Goal: Information Seeking & Learning: Understand process/instructions

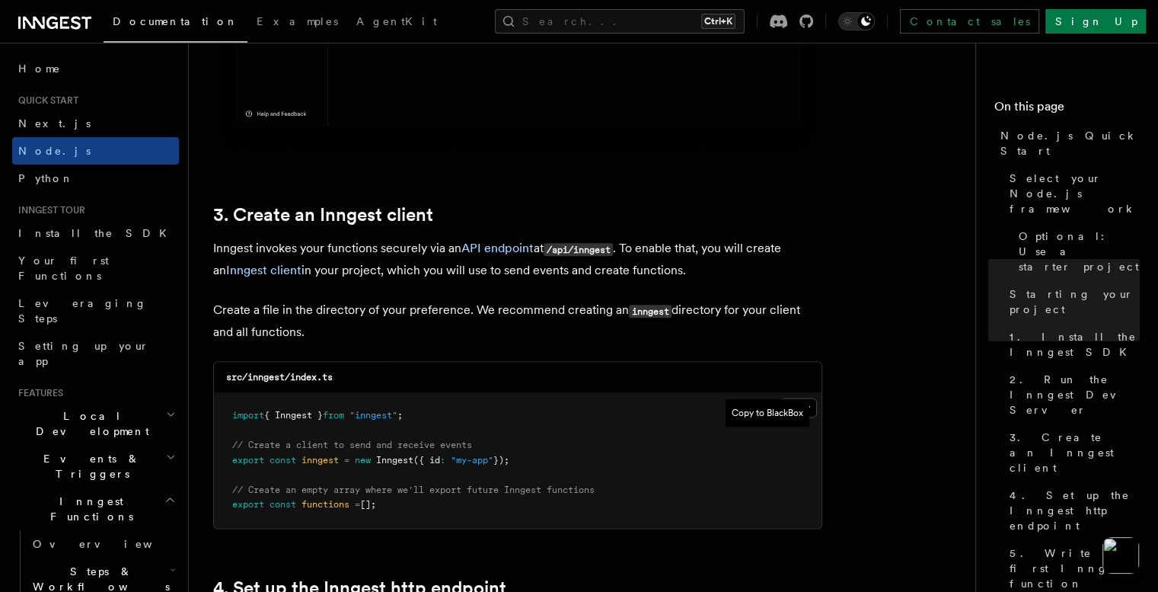
click at [815, 437] on pre "import { Inngest } from "inngest" ; // Create a client to send and receive even…" at bounding box center [518, 460] width 608 height 135
click at [812, 407] on pre "import { Inngest } from "inngest" ; // Create a client to send and receive even…" at bounding box center [518, 460] width 608 height 135
click at [810, 410] on pre "import { Inngest } from "inngest" ; // Create a client to send and receive even…" at bounding box center [518, 460] width 608 height 135
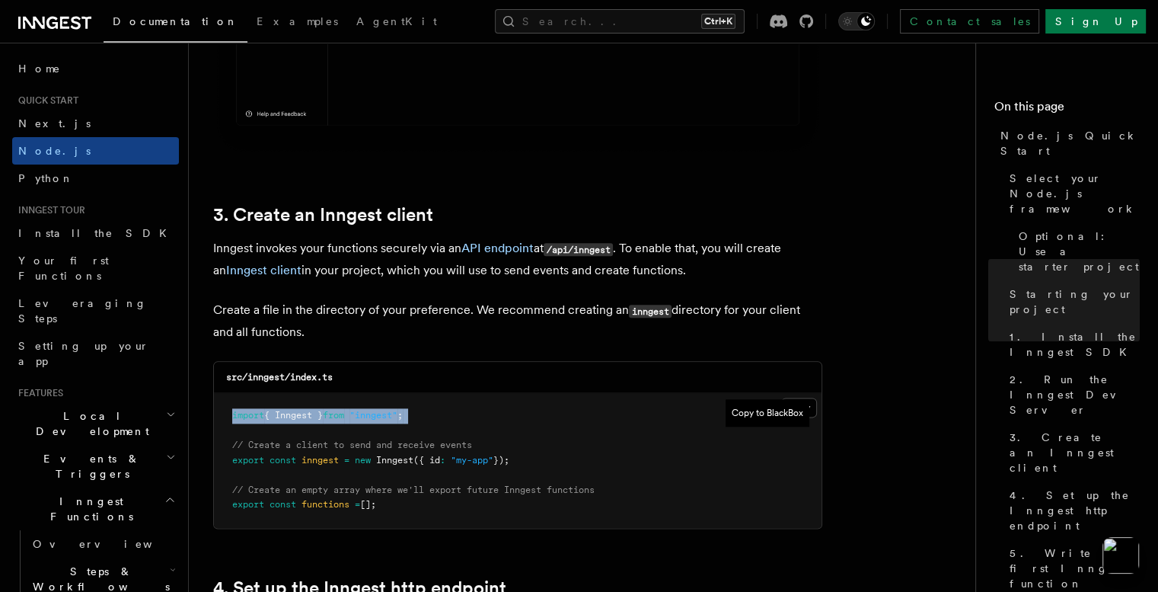
click at [810, 410] on pre "import { Inngest } from "inngest" ; // Create a client to send and receive even…" at bounding box center [518, 460] width 608 height 135
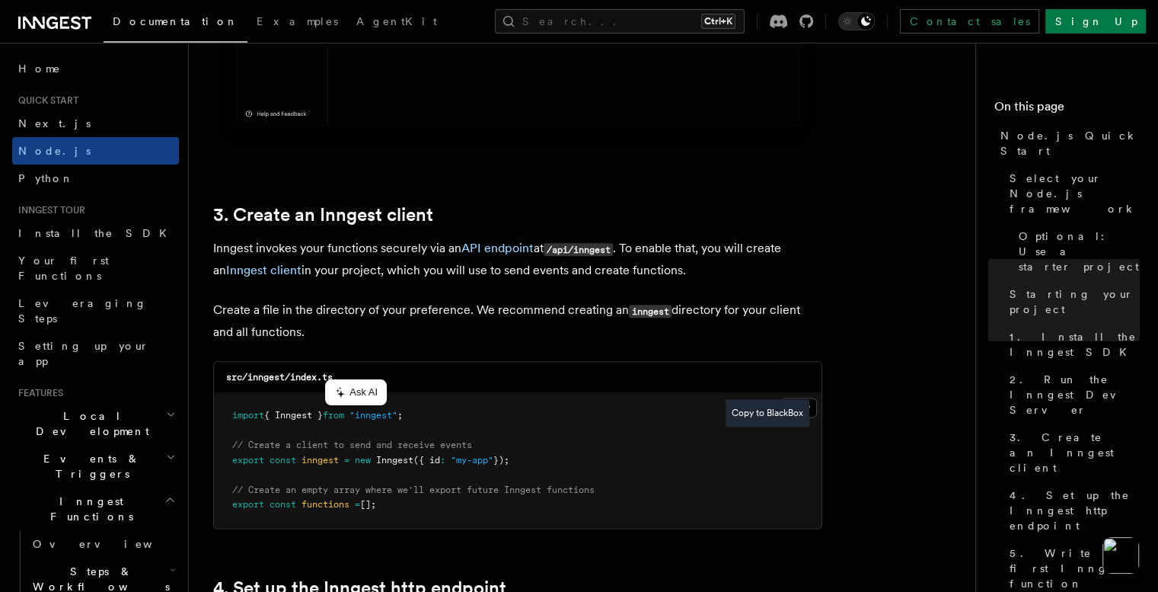
click at [797, 407] on button "Copy to BlackBox" at bounding box center [768, 412] width 84 height 27
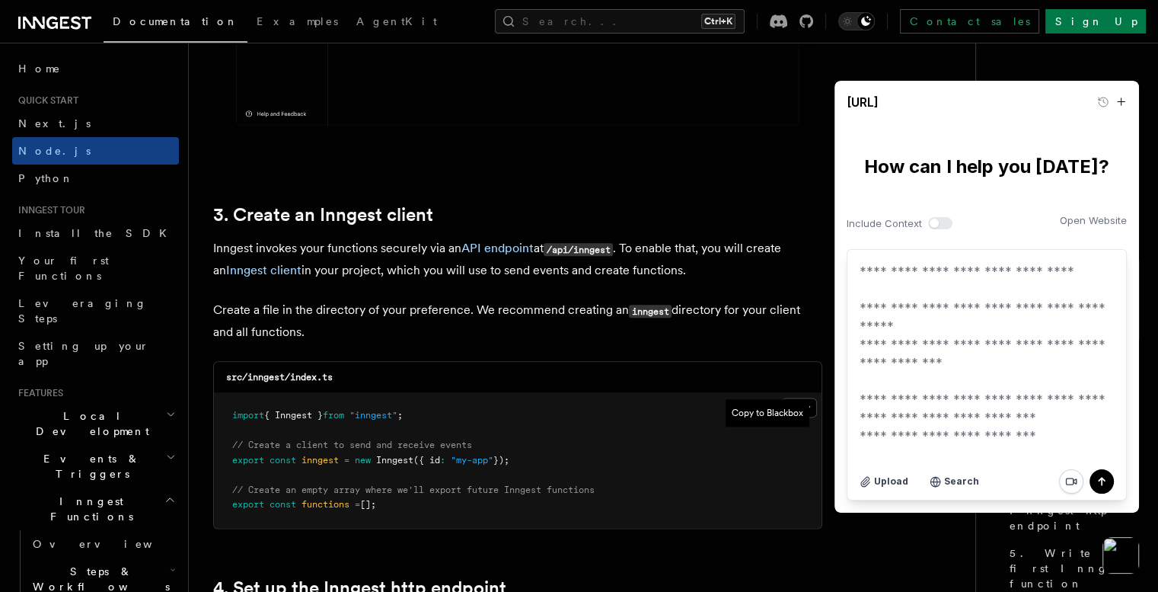
click at [641, 471] on pre "import { Inngest } from "inngest" ; // Create a client to send and receive even…" at bounding box center [518, 460] width 608 height 135
click at [1003, 410] on textarea "**********" at bounding box center [987, 353] width 279 height 207
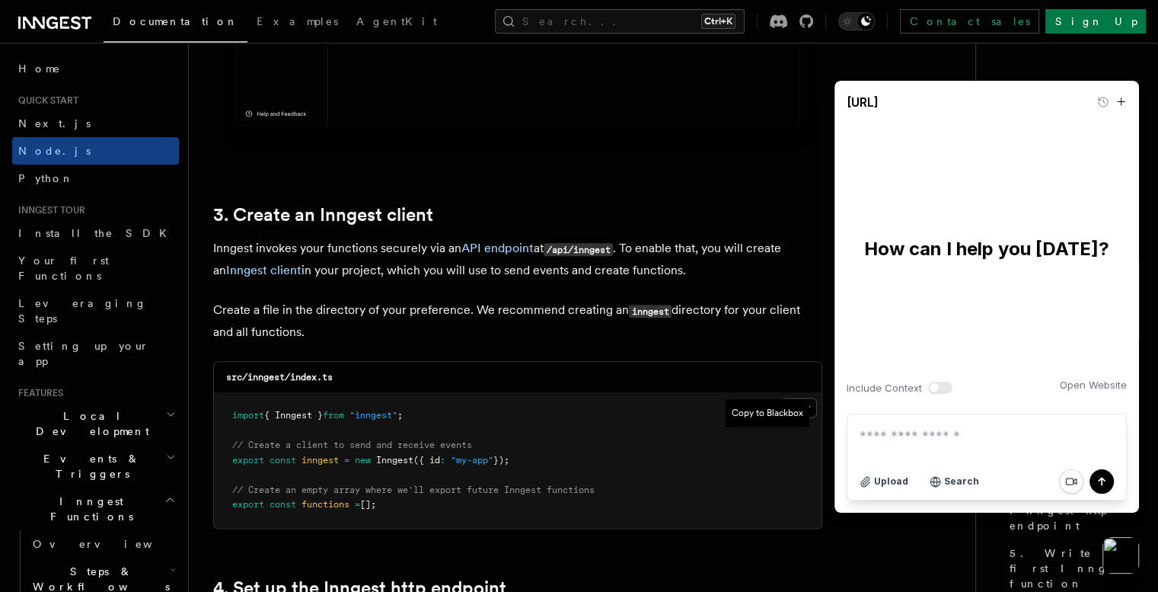
click at [991, 546] on nav "On this page Node.js Quick Start Select your Node.js framework Optional: Use a …" at bounding box center [1066, 317] width 183 height 549
click at [643, 485] on pre "import { Inngest } from "inngest" ; // Create a client to send and receive even…" at bounding box center [518, 460] width 608 height 135
click at [423, 500] on pre "import { Inngest } from "inngest" ; // Create a client to send and receive even…" at bounding box center [518, 460] width 608 height 135
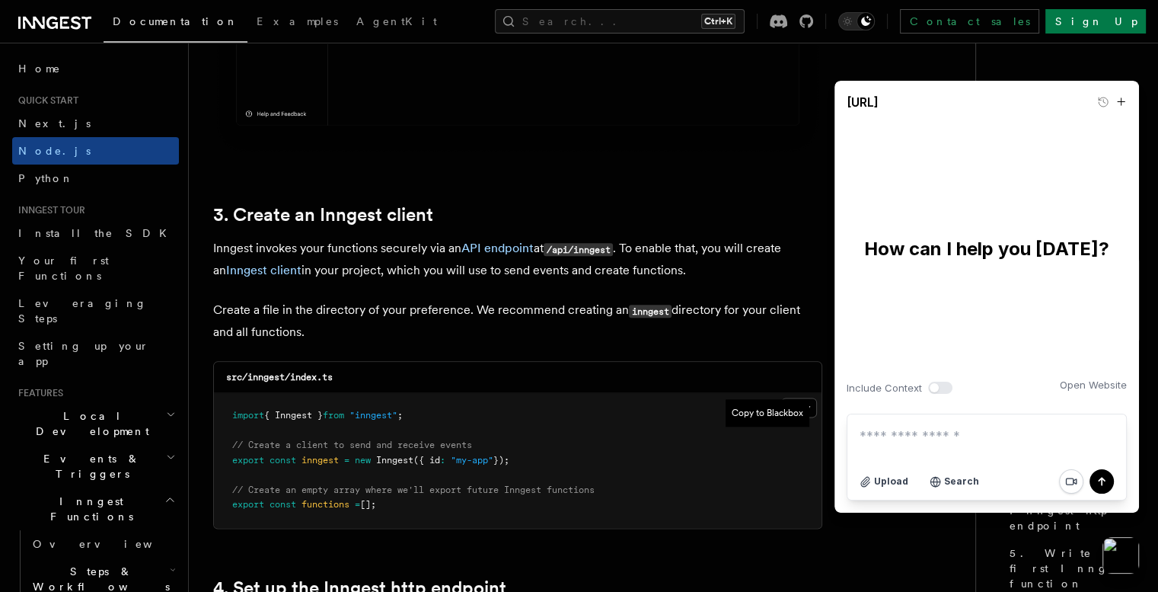
drag, startPoint x: 408, startPoint y: 501, endPoint x: 241, endPoint y: 417, distance: 187.0
click at [241, 417] on pre "import { Inngest } from "inngest" ; // Create a client to send and receive even…" at bounding box center [518, 460] width 608 height 135
click at [1127, 549] on button "button" at bounding box center [1121, 555] width 40 height 40
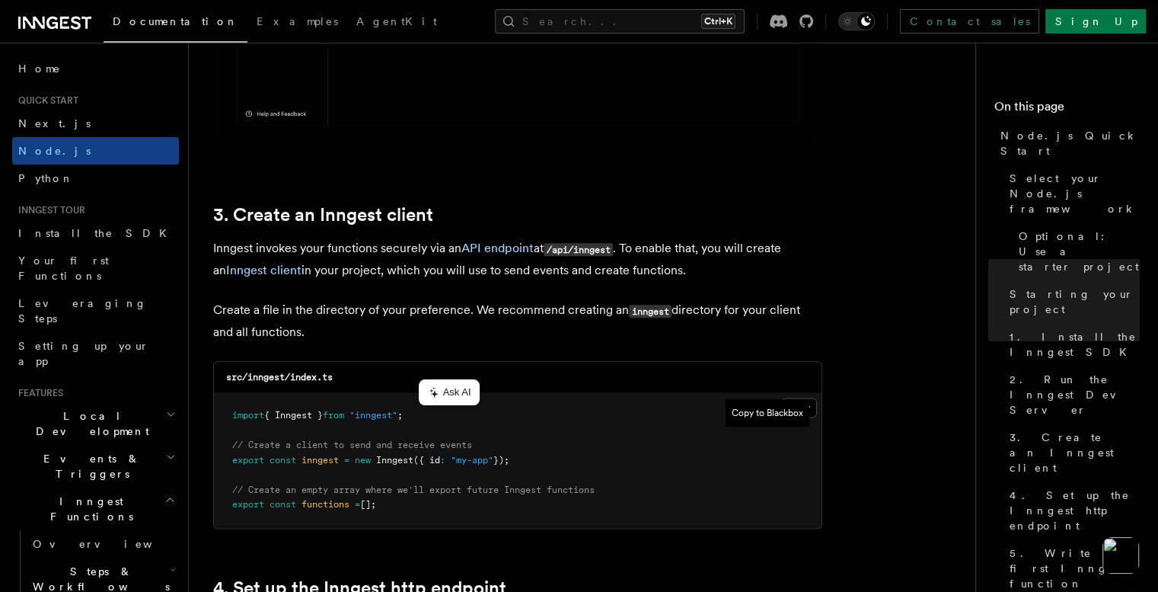
click at [390, 514] on pre "import { Inngest } from "inngest" ; // Create a client to send and receive even…" at bounding box center [518, 460] width 608 height 135
drag, startPoint x: 388, startPoint y: 512, endPoint x: 229, endPoint y: 418, distance: 185.1
click at [229, 418] on pre "import { Inngest } from "inngest" ; // Create a client to send and receive even…" at bounding box center [518, 460] width 608 height 135
copy code "import { Inngest } from "inngest" ; // Create a client to send and receive even…"
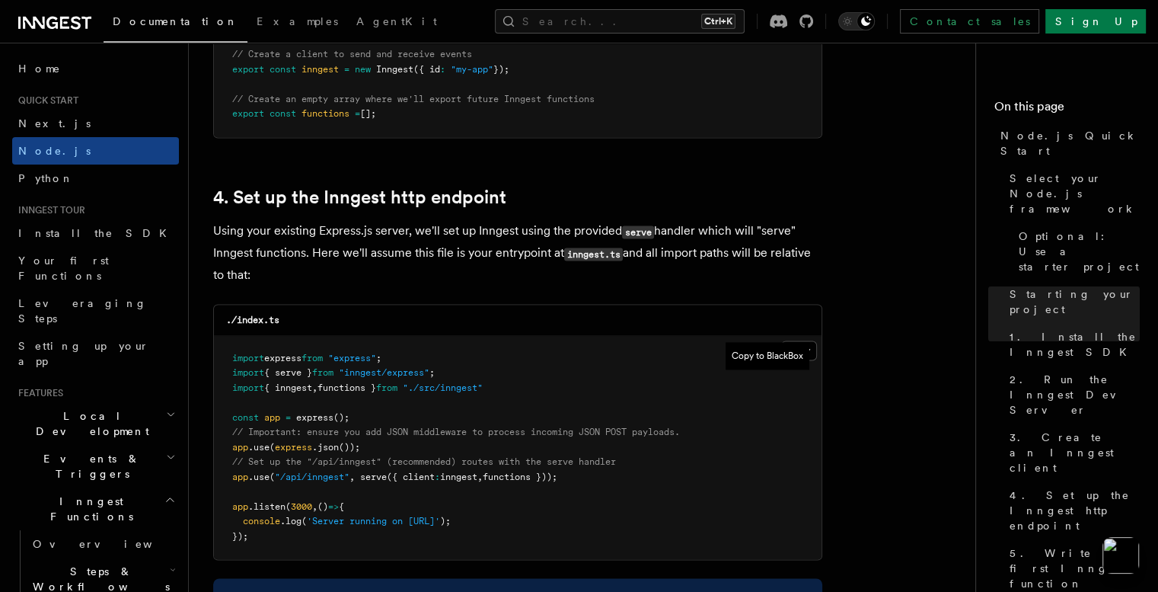
scroll to position [2253, 0]
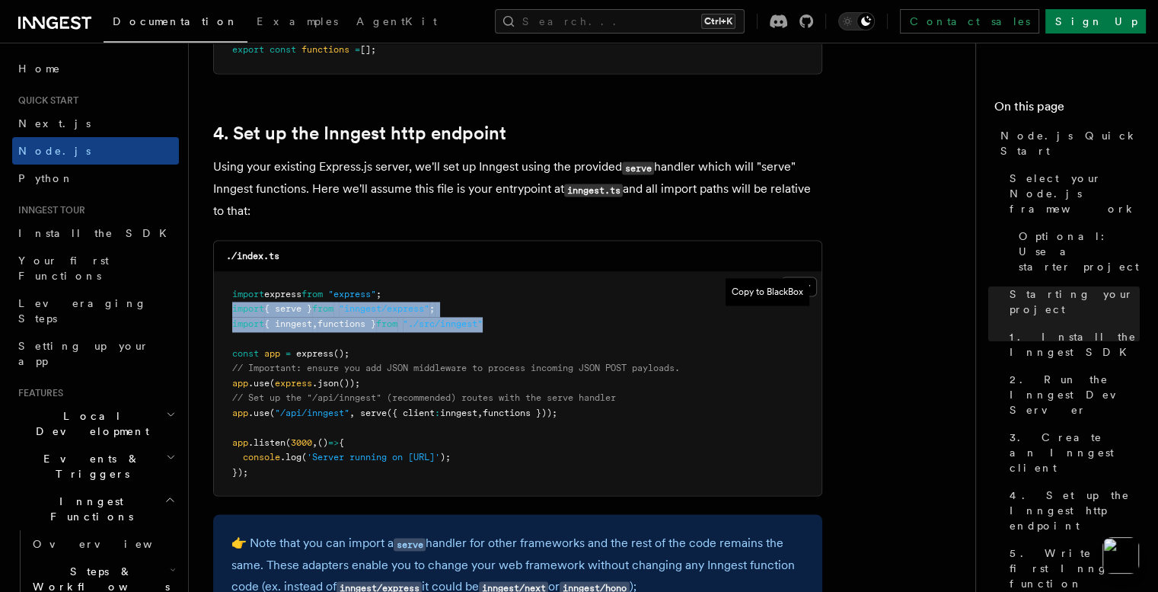
drag, startPoint x: 513, startPoint y: 327, endPoint x: 225, endPoint y: 303, distance: 288.8
click at [225, 303] on pre "import express from "express" ; import { serve } from "inngest/express" ; impor…" at bounding box center [518, 384] width 608 height 224
copy code "import { serve } from "inngest/express" ; import { inngest , functions } from "…"
drag, startPoint x: 579, startPoint y: 417, endPoint x: 231, endPoint y: 412, distance: 347.3
click at [231, 412] on pre "import express from "express" ; import { serve } from "inngest/express" ; impor…" at bounding box center [518, 384] width 608 height 224
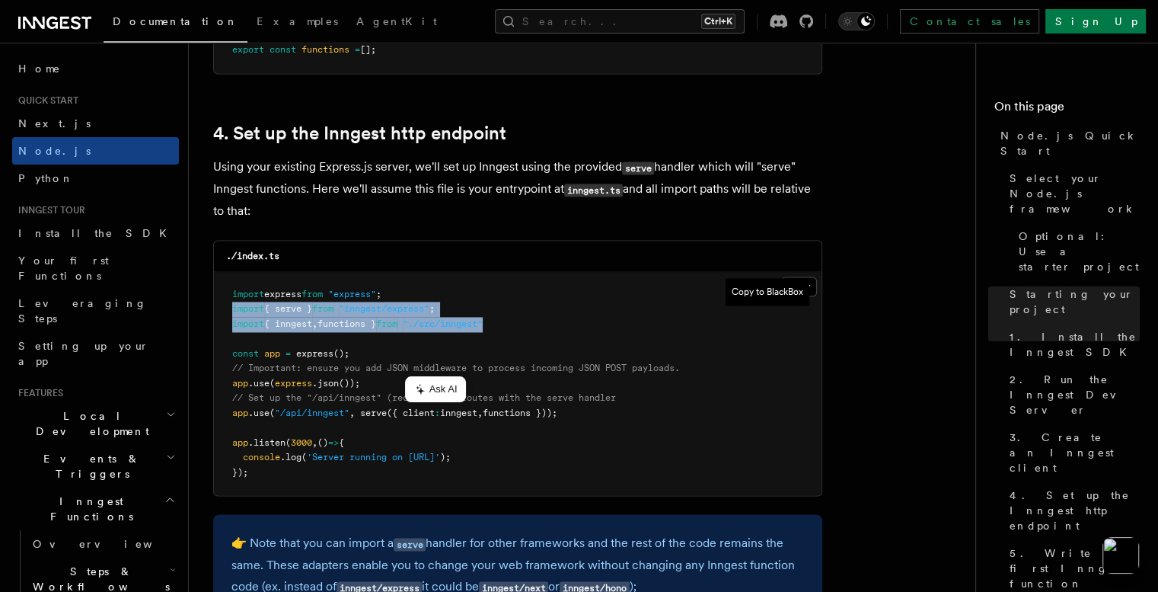
copy span "app .use ( "/api/inngest" , serve ({ client : inngest , functions }));"
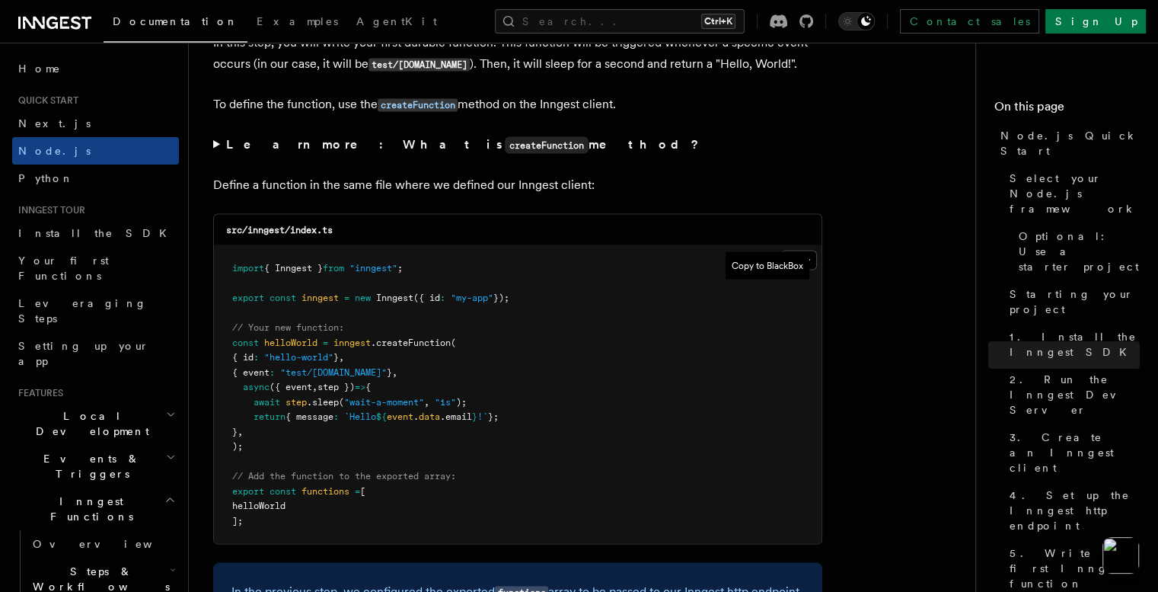
scroll to position [2961, 0]
